Goal: Use online tool/utility: Use online tool/utility

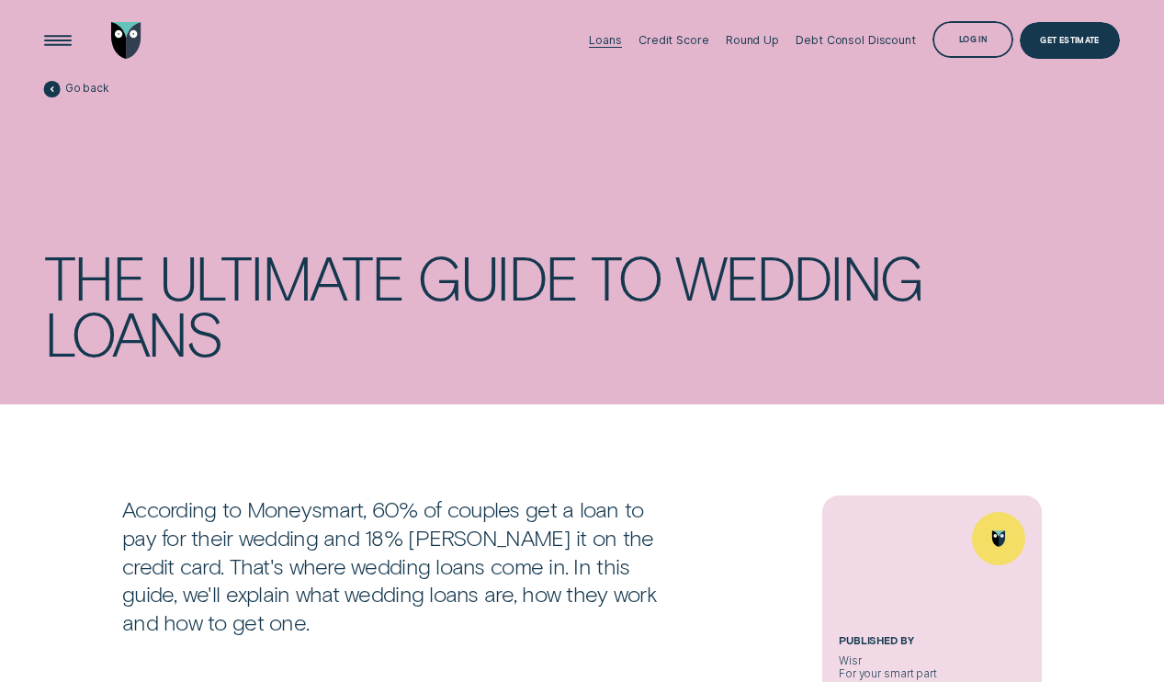
click at [609, 40] on div "Loans" at bounding box center [605, 40] width 32 height 14
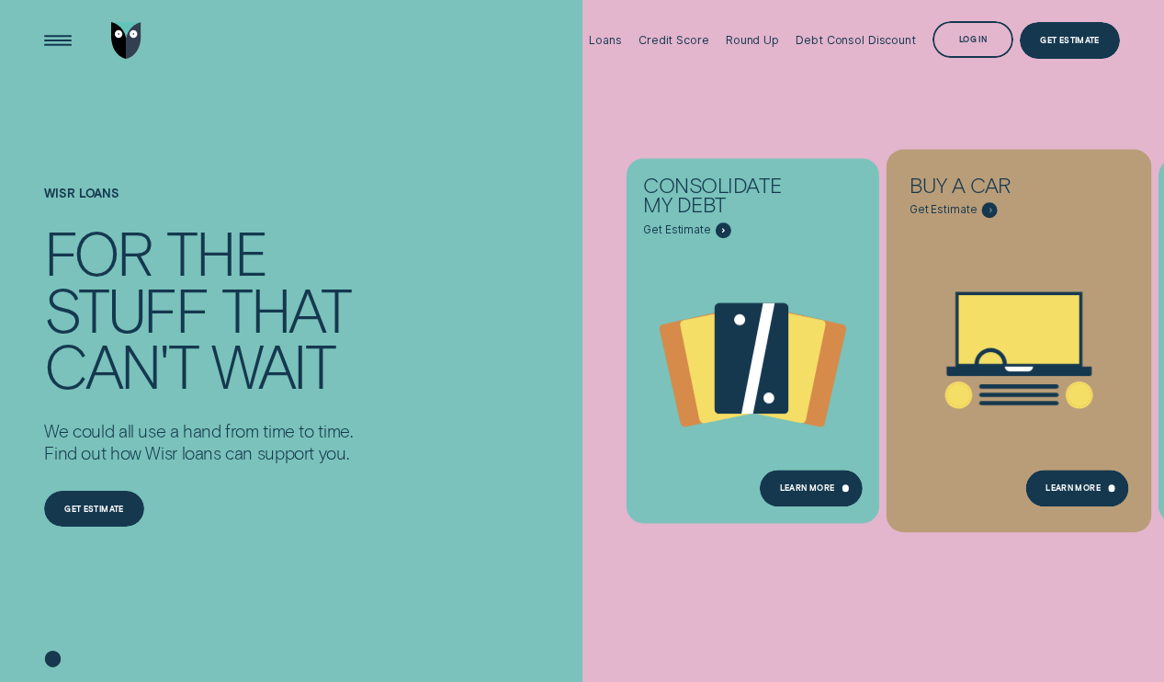
click at [995, 263] on icon "Buy a car - Learn more" at bounding box center [1020, 351] width 266 height 202
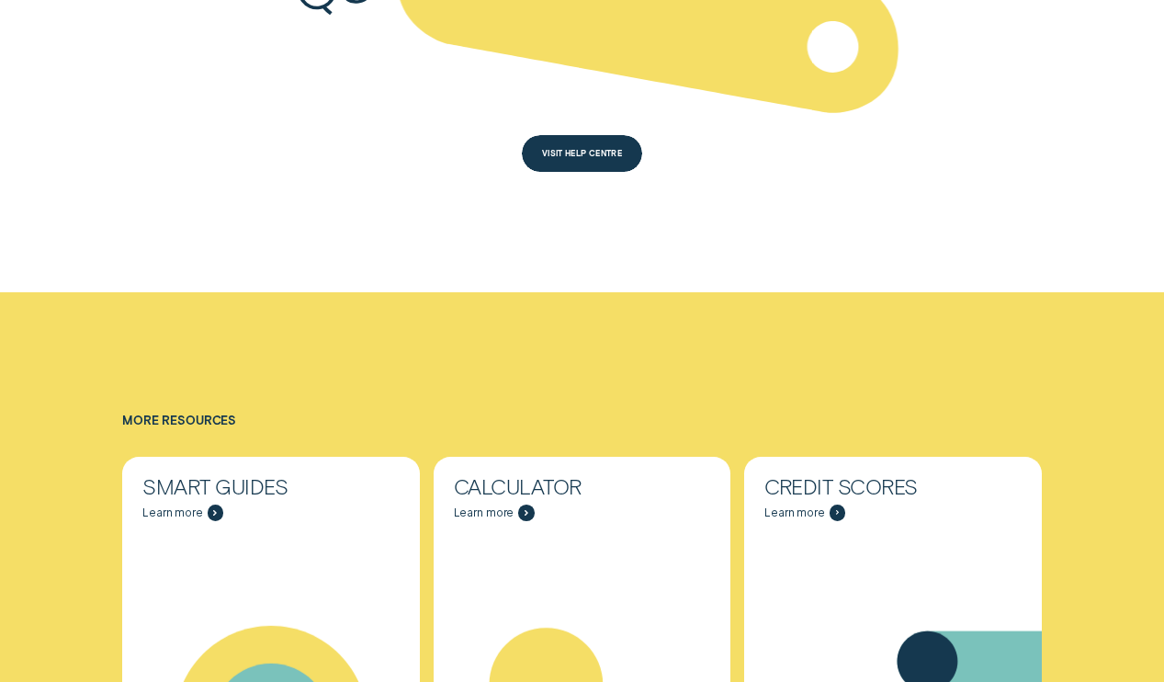
scroll to position [4846, 0]
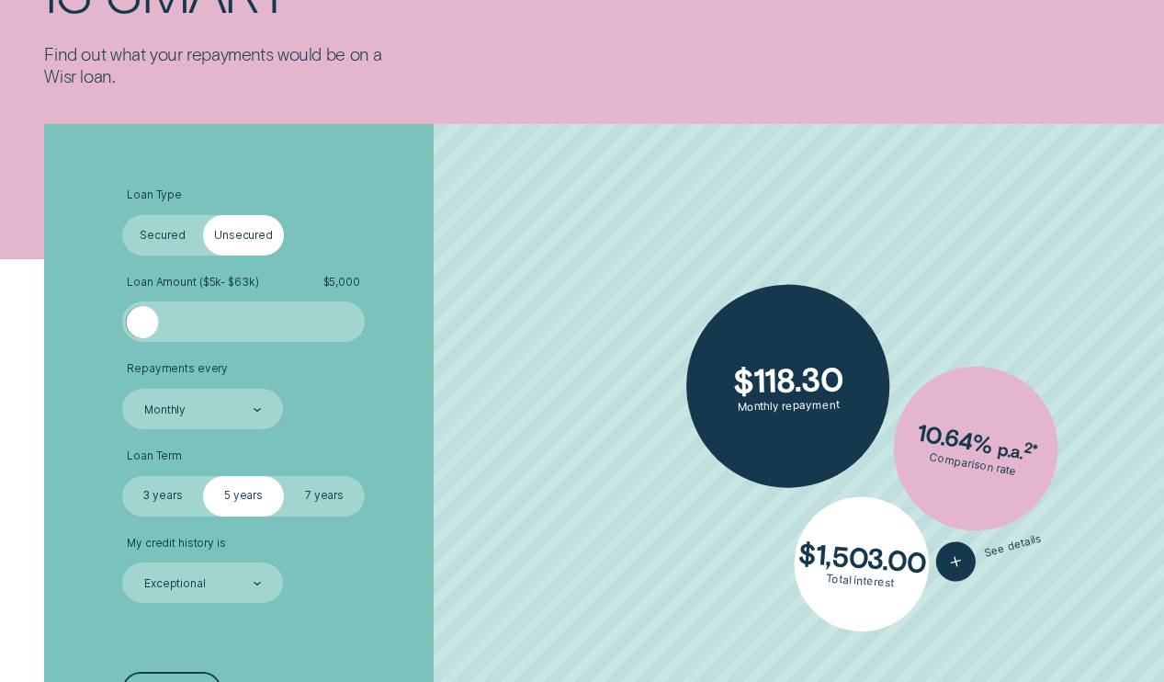
scroll to position [421, 0]
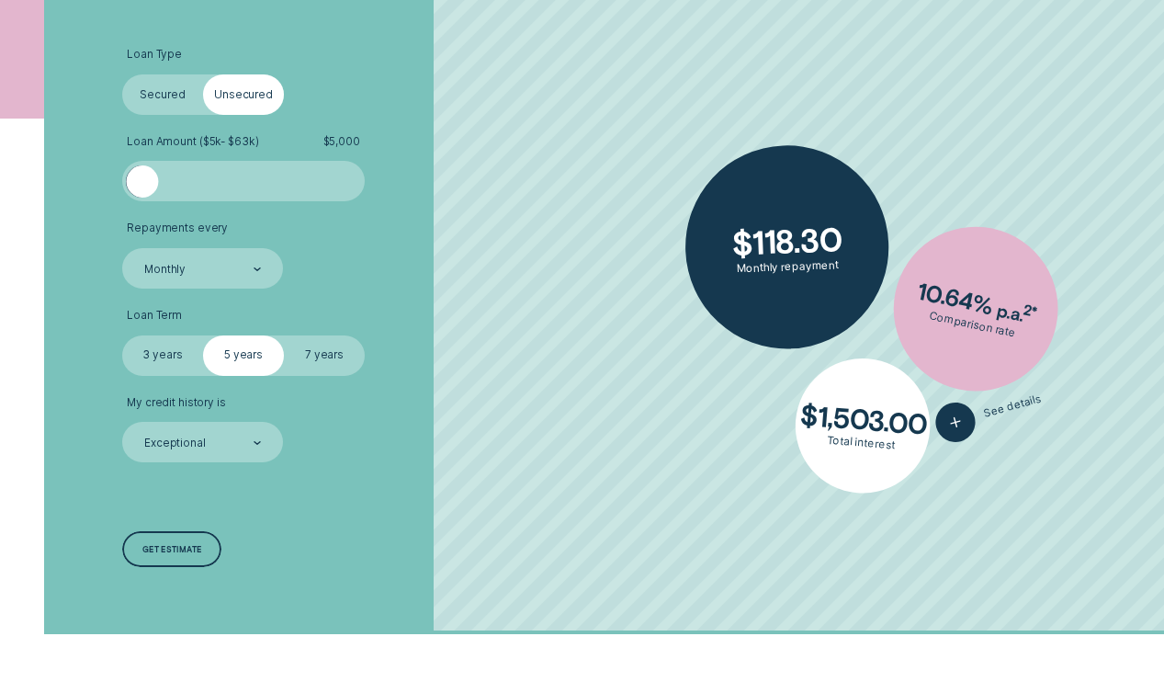
click at [165, 94] on label "Secured" at bounding box center [162, 94] width 81 height 40
click at [122, 74] on input "Secured" at bounding box center [122, 74] width 0 height 0
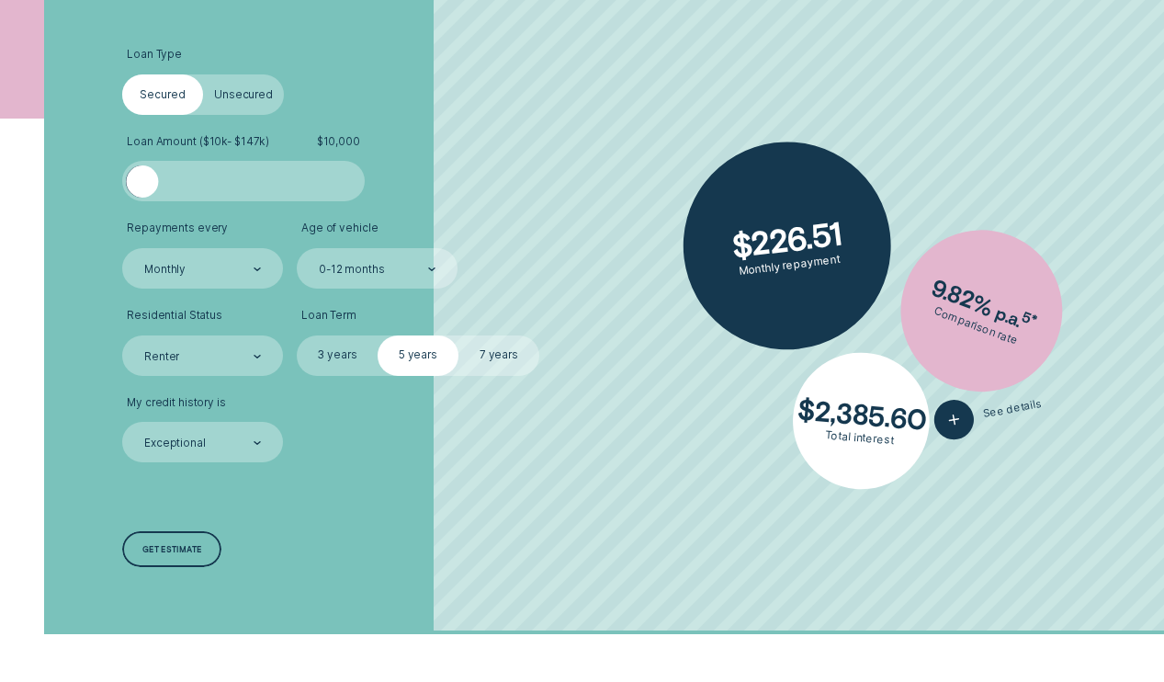
click at [240, 95] on label "Unsecured" at bounding box center [243, 94] width 81 height 40
click at [203, 74] on input "Unsecured" at bounding box center [203, 74] width 0 height 0
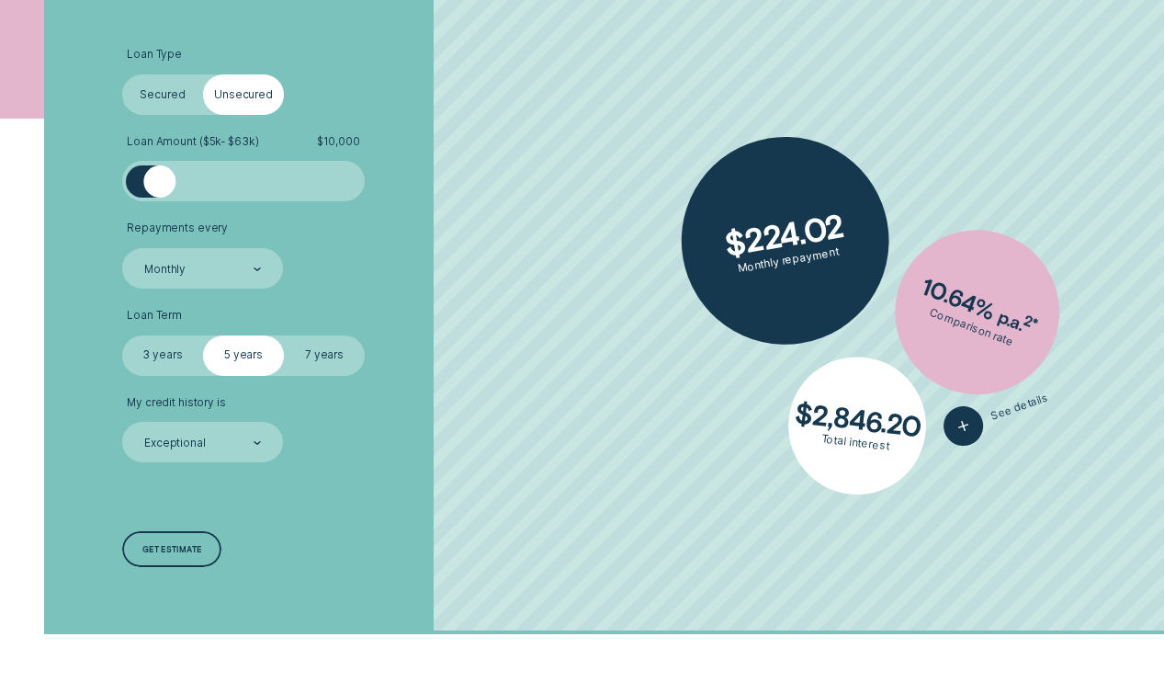
click at [139, 95] on label "Secured" at bounding box center [162, 94] width 81 height 40
click at [122, 74] on input "Secured" at bounding box center [122, 74] width 0 height 0
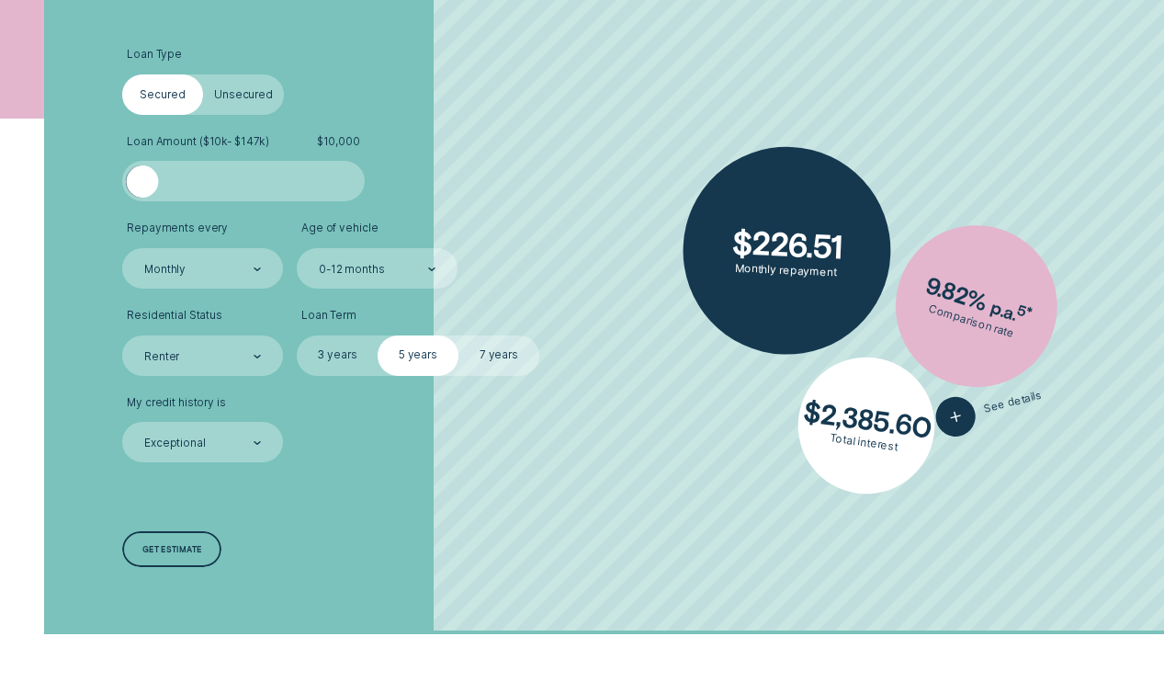
click at [227, 108] on label "Unsecured" at bounding box center [243, 94] width 81 height 40
click at [203, 74] on input "Unsecured" at bounding box center [203, 74] width 0 height 0
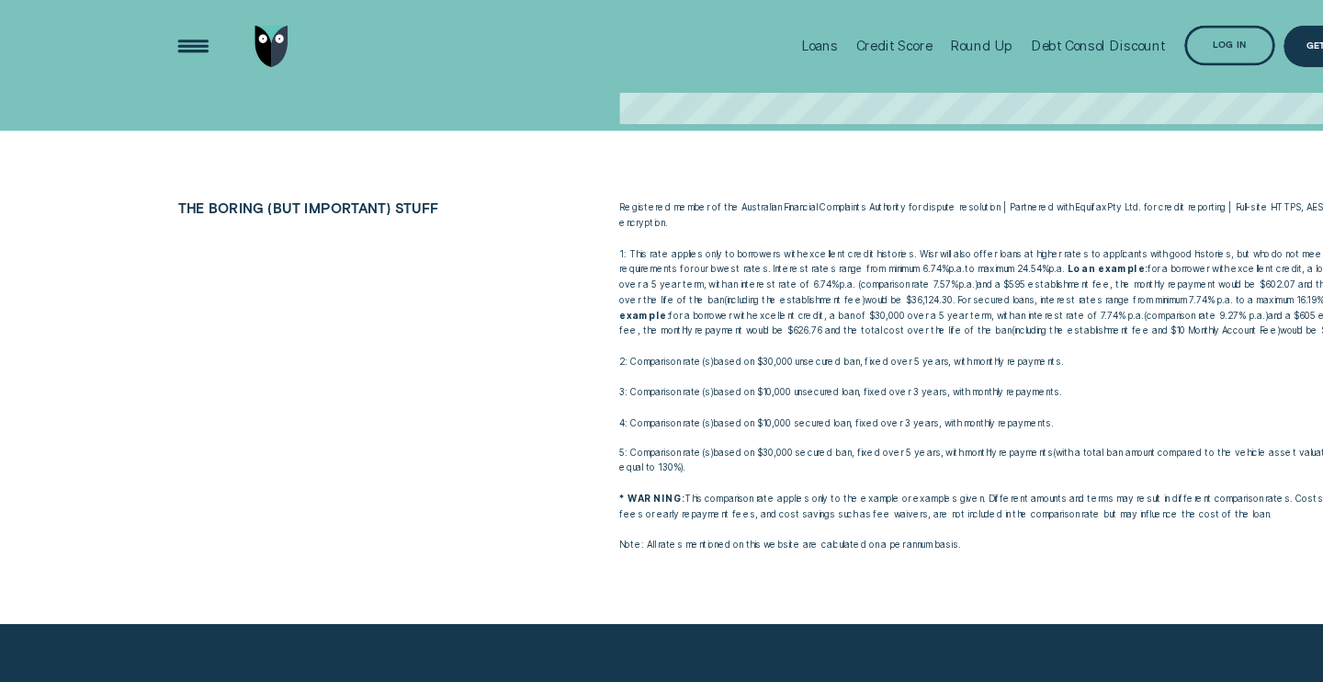
scroll to position [710, 0]
